Goal: Navigation & Orientation: Find specific page/section

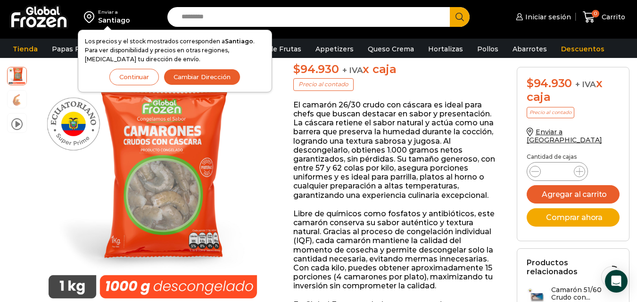
scroll to position [128, 0]
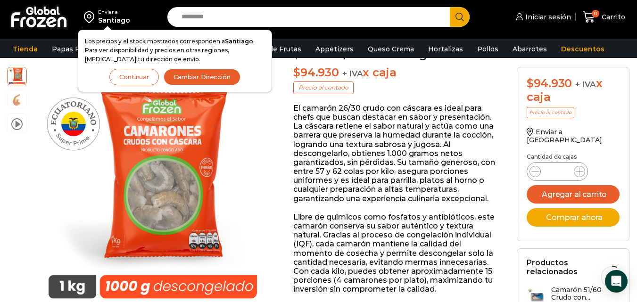
click at [152, 79] on button "Continuar" at bounding box center [134, 77] width 50 height 17
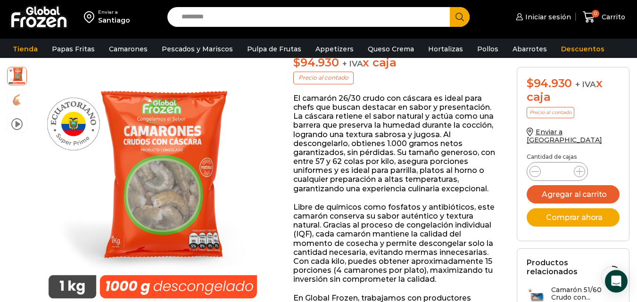
scroll to position [145, 0]
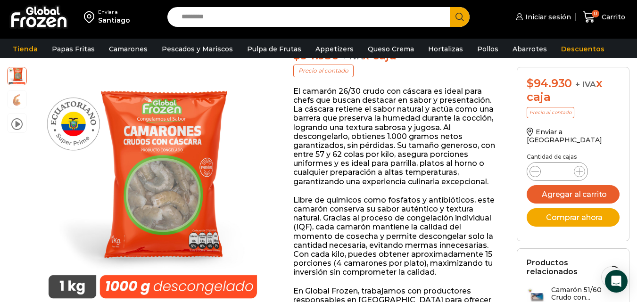
click at [628, 101] on form "$ 94.930 + IVA x caja Precio al contado Enviar a Chile Cantidad de cajas Camaró…" at bounding box center [573, 154] width 113 height 175
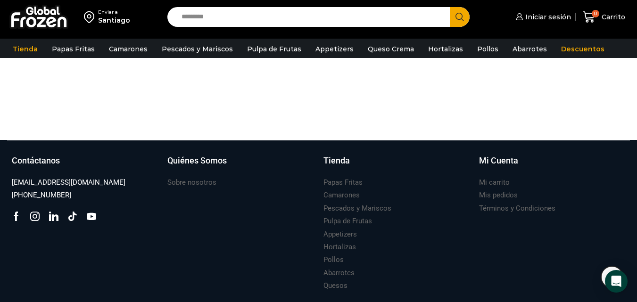
scroll to position [1765, 0]
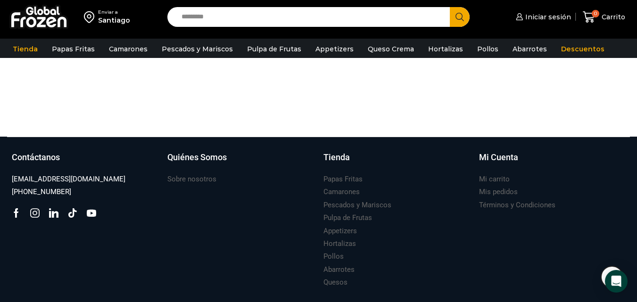
click at [38, 209] on icon at bounding box center [34, 213] width 9 height 9
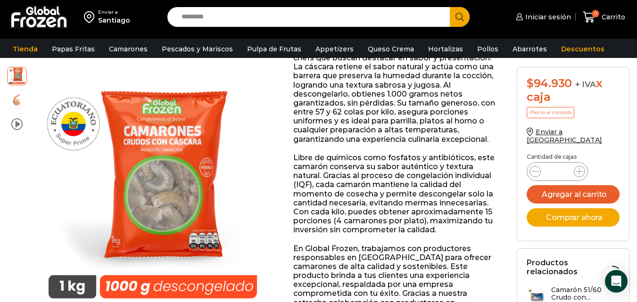
scroll to position [184, 0]
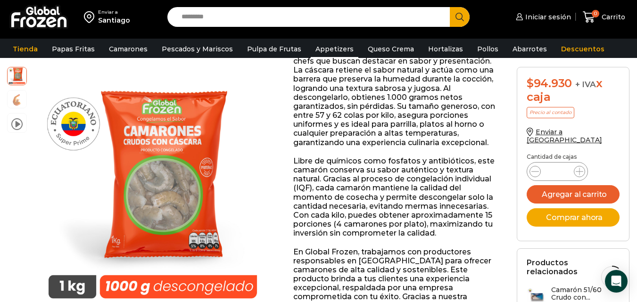
click at [319, 45] on link "Appetizers" at bounding box center [335, 49] width 48 height 18
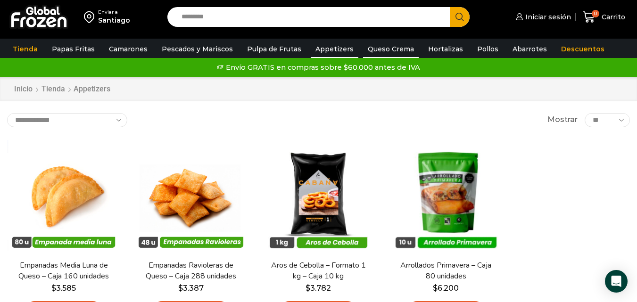
click at [382, 50] on link "Queso Crema" at bounding box center [391, 49] width 56 height 18
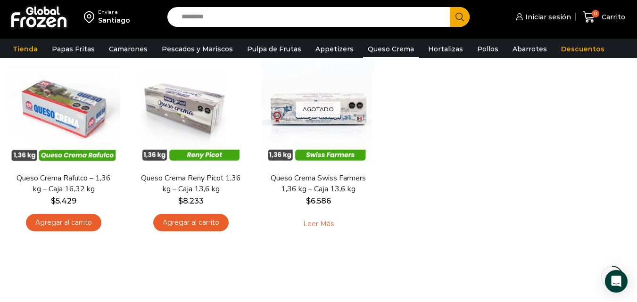
scroll to position [93, 0]
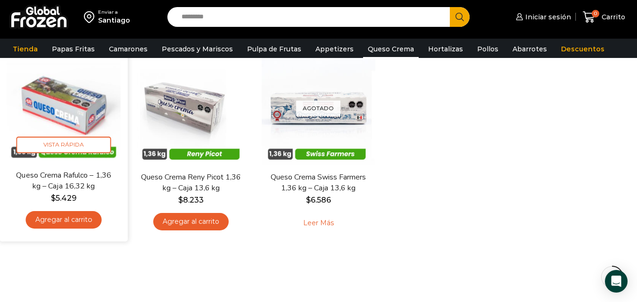
click at [86, 110] on img at bounding box center [64, 106] width 114 height 114
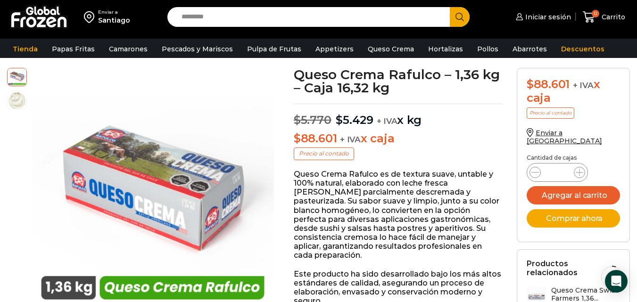
scroll to position [53, 0]
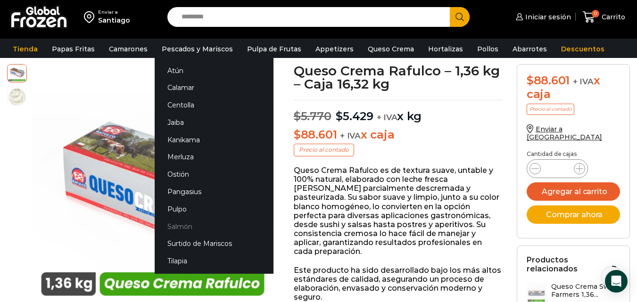
click at [182, 229] on link "Salmón" at bounding box center [214, 226] width 119 height 17
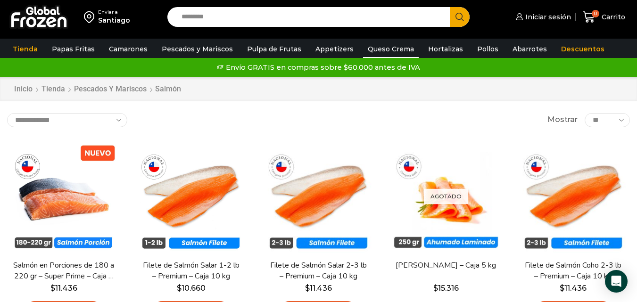
click at [381, 43] on link "Queso Crema" at bounding box center [391, 49] width 56 height 18
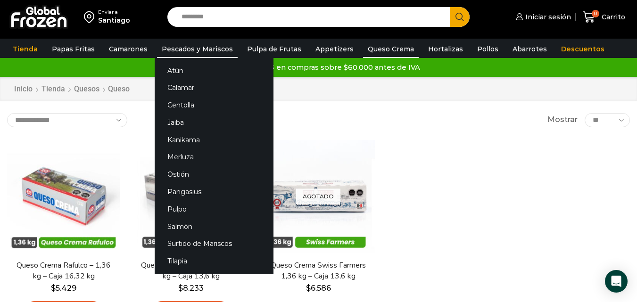
click at [210, 46] on link "Pescados y Mariscos" at bounding box center [197, 49] width 81 height 18
